Goal: Navigation & Orientation: Find specific page/section

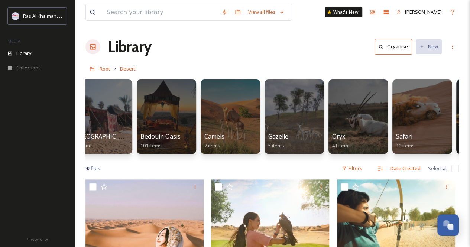
scroll to position [0, 74]
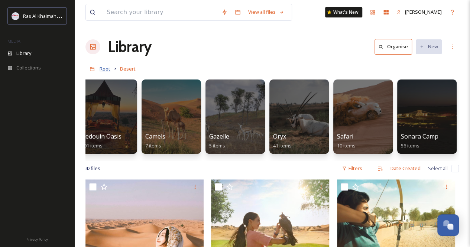
click at [102, 69] on span "Root" at bounding box center [104, 68] width 11 height 7
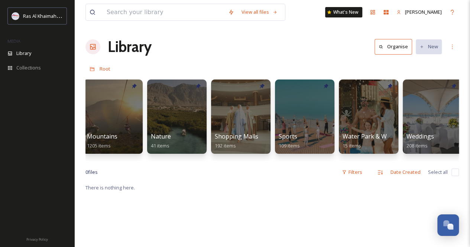
scroll to position [0, 535]
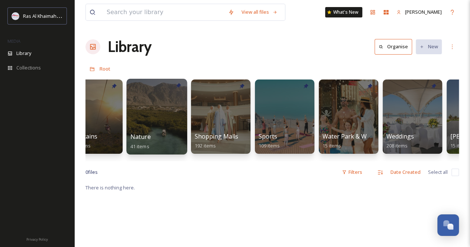
click at [158, 127] on div at bounding box center [156, 117] width 61 height 76
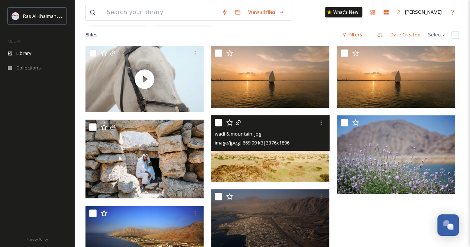
scroll to position [30, 0]
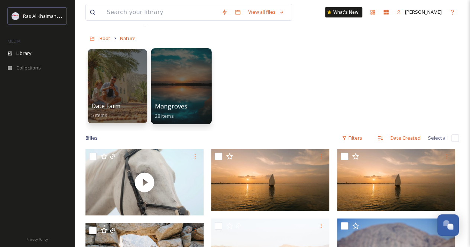
click at [171, 96] on div at bounding box center [181, 86] width 61 height 76
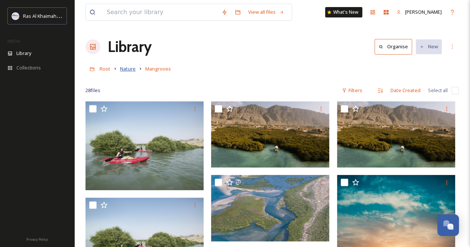
click at [129, 70] on span "Nature" at bounding box center [128, 68] width 16 height 7
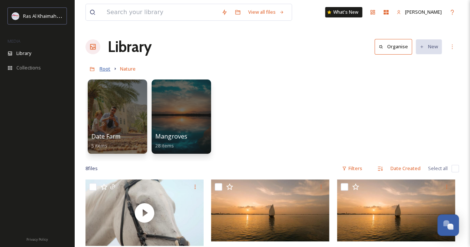
click at [105, 68] on span "Root" at bounding box center [104, 68] width 11 height 7
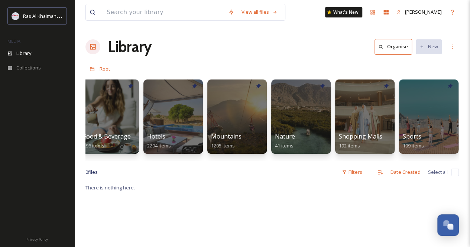
scroll to position [0, 408]
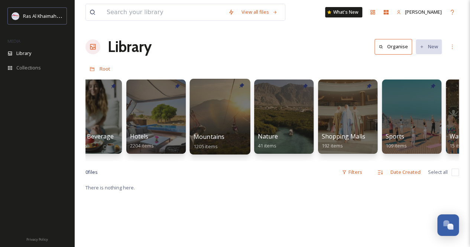
click at [213, 134] on span "Mountains" at bounding box center [208, 137] width 31 height 8
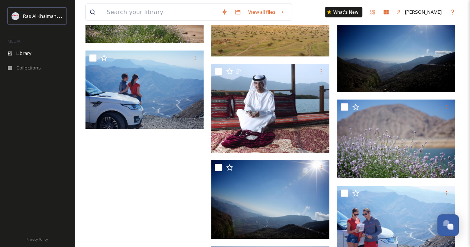
scroll to position [7735, 0]
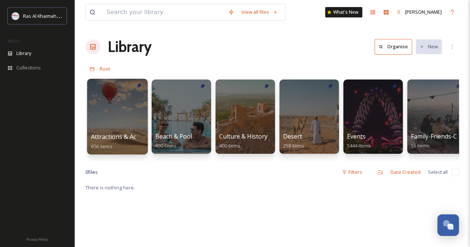
click at [125, 132] on div "Attractions & Activities 656 items" at bounding box center [117, 141] width 53 height 19
click at [123, 132] on div "Attractions & Activities 656 items" at bounding box center [117, 141] width 53 height 19
click at [104, 116] on div at bounding box center [117, 117] width 61 height 76
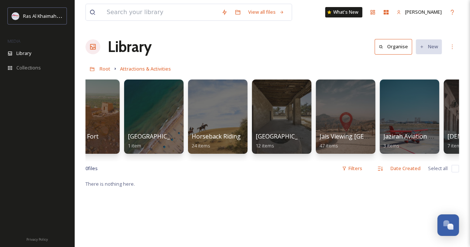
scroll to position [0, 465]
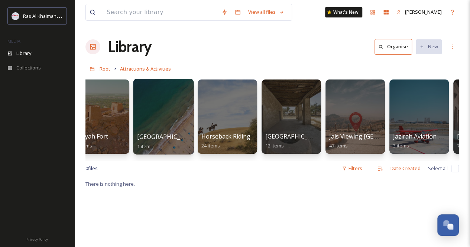
click at [177, 127] on div at bounding box center [163, 117] width 61 height 76
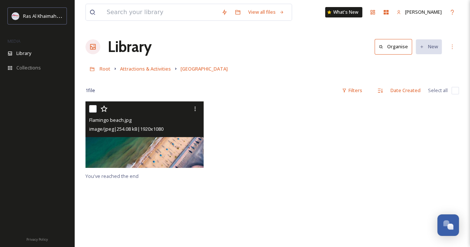
click at [136, 144] on img at bounding box center [144, 134] width 118 height 66
